Goal: Task Accomplishment & Management: Manage account settings

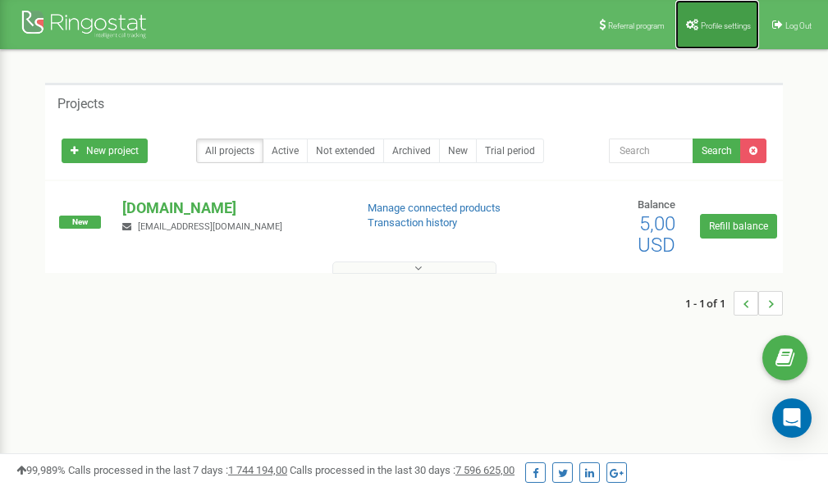
click at [715, 21] on span "Profile settings" at bounding box center [726, 25] width 50 height 9
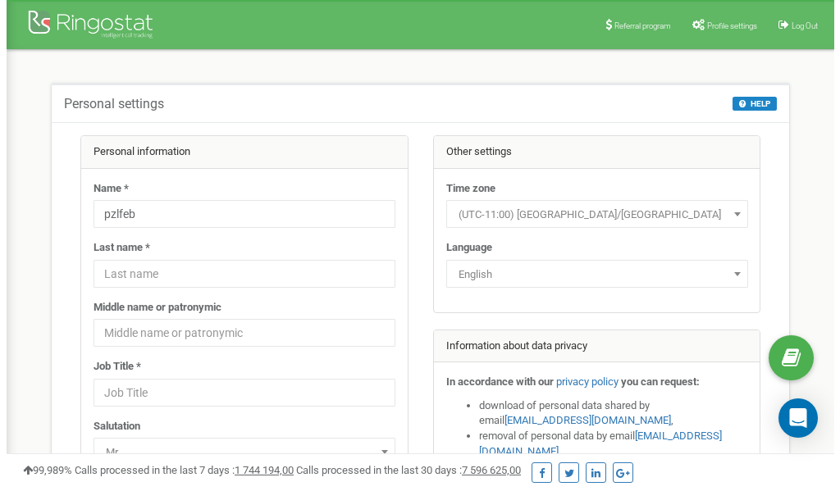
scroll to position [82, 0]
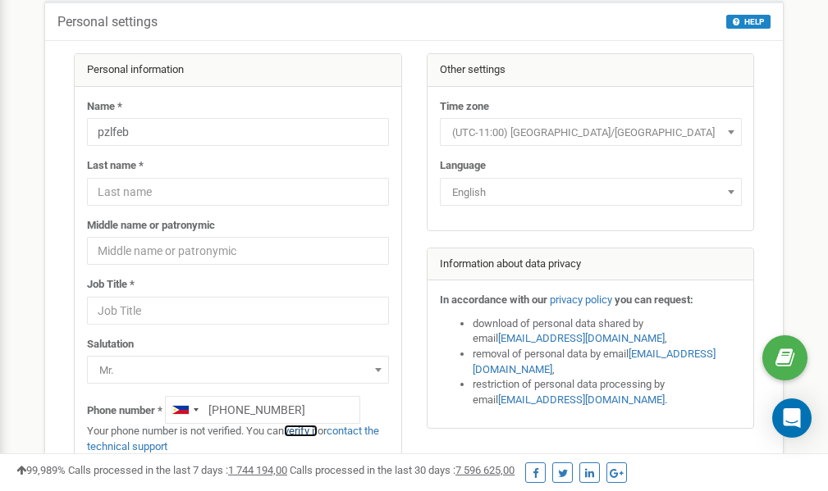
click at [308, 432] on link "verify it" at bounding box center [301, 431] width 34 height 12
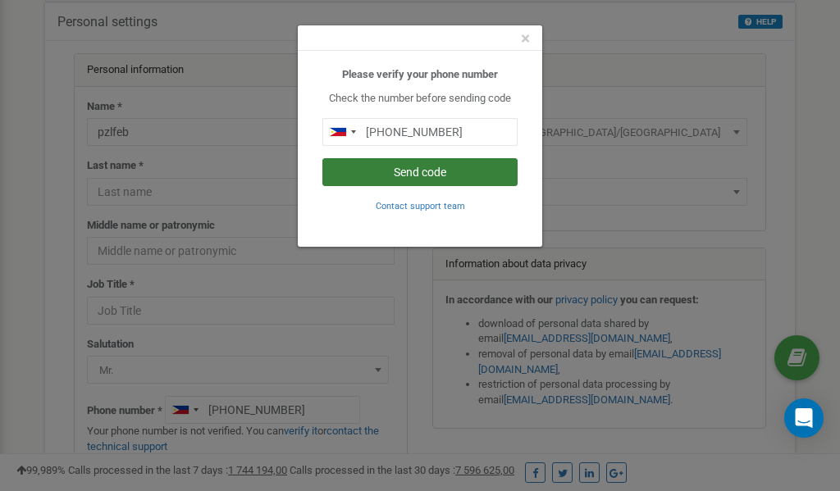
click at [395, 170] on button "Send code" at bounding box center [419, 172] width 195 height 28
